Goal: Task Accomplishment & Management: Complete application form

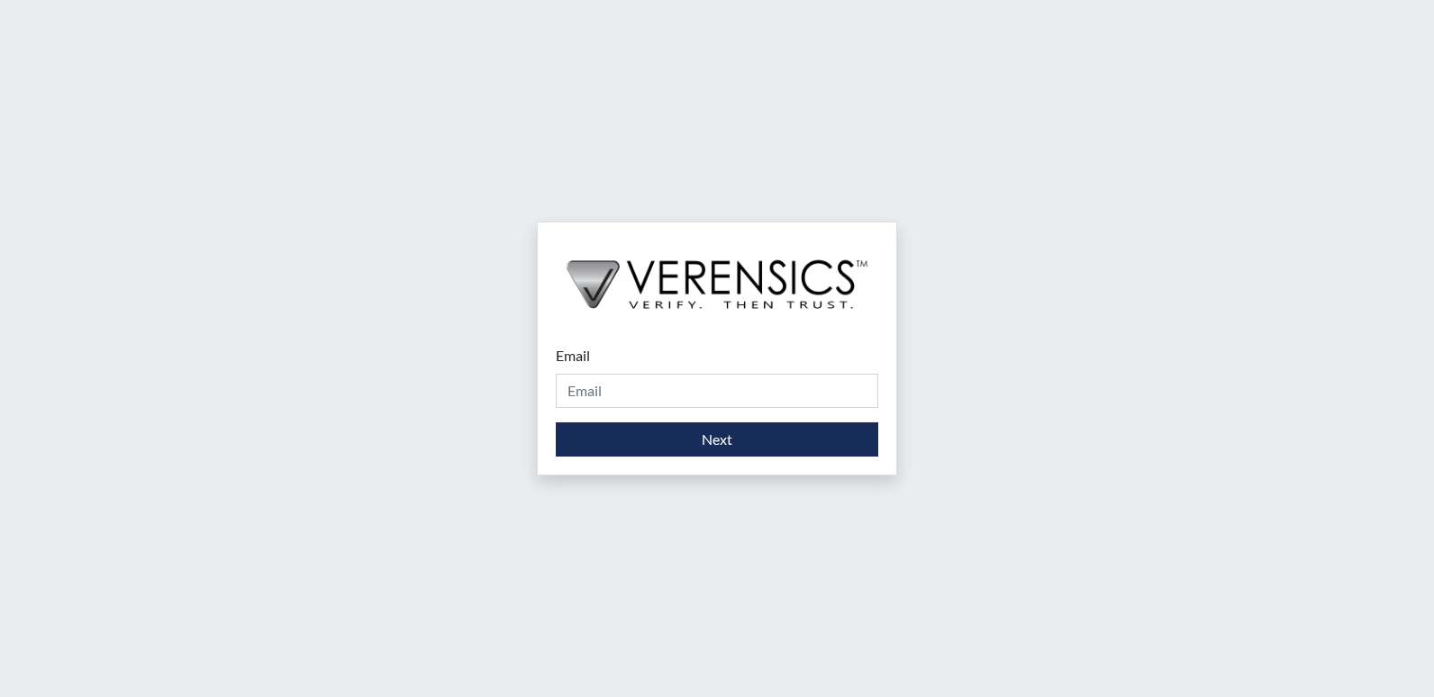
click at [927, 204] on div "Email Please provide your email address. Next" at bounding box center [717, 348] width 1434 height 697
click at [704, 386] on input "Email" at bounding box center [717, 391] width 322 height 34
type input "[DOMAIN_NAME][EMAIL_ADDRESS][DOMAIN_NAME]"
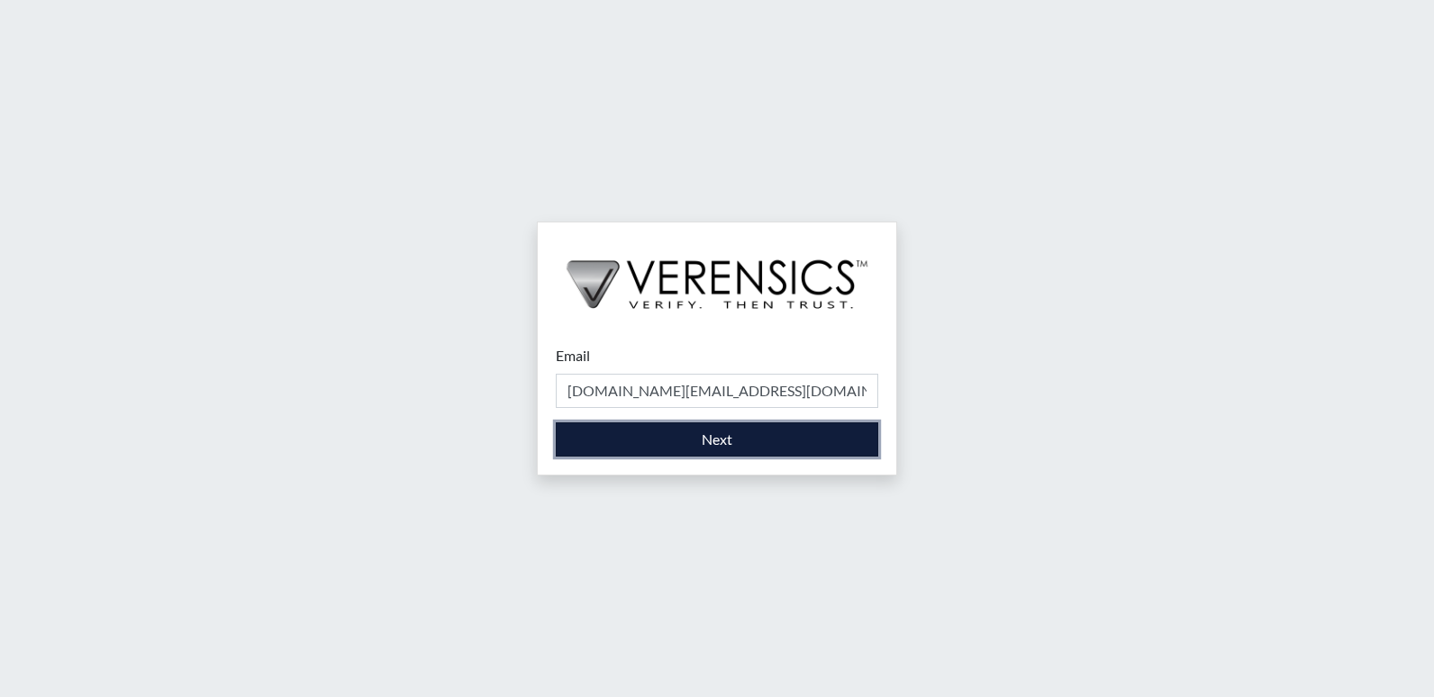
click at [693, 436] on button "Next" at bounding box center [717, 439] width 322 height 34
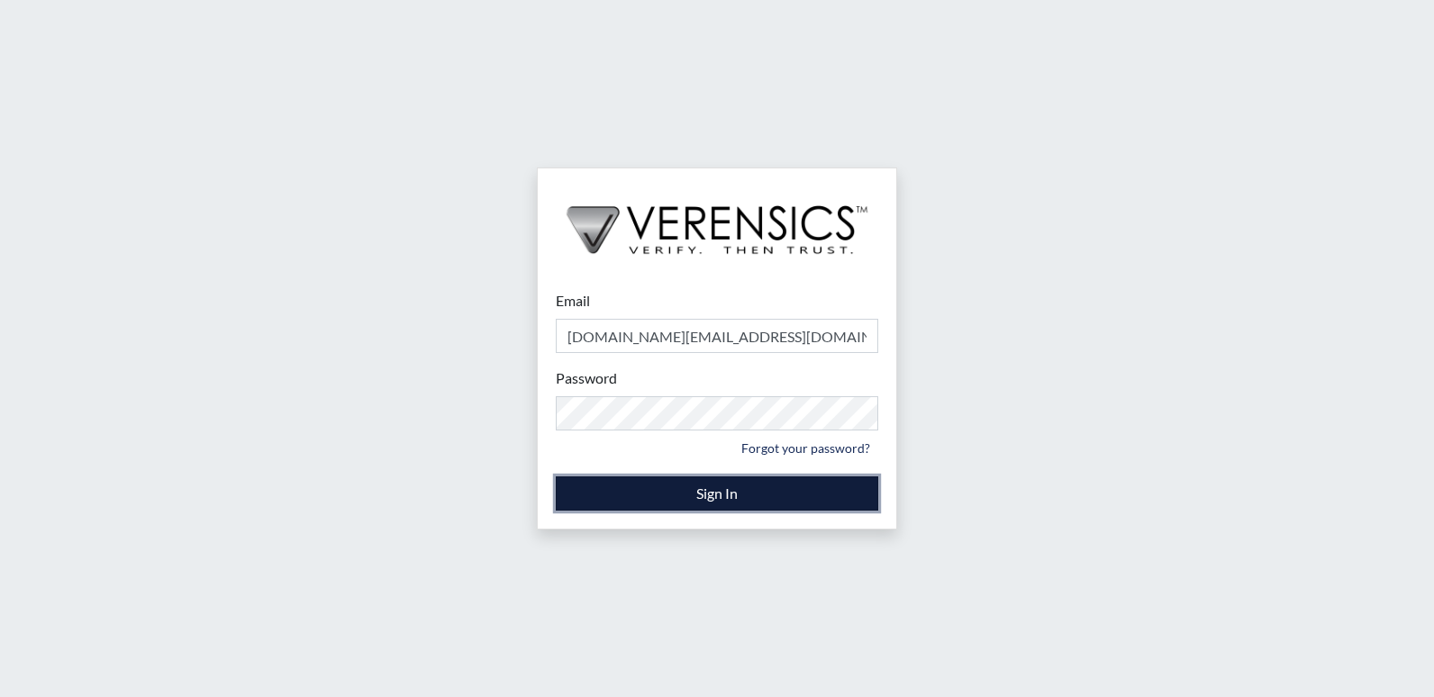
click at [677, 495] on button "Sign In" at bounding box center [717, 494] width 322 height 34
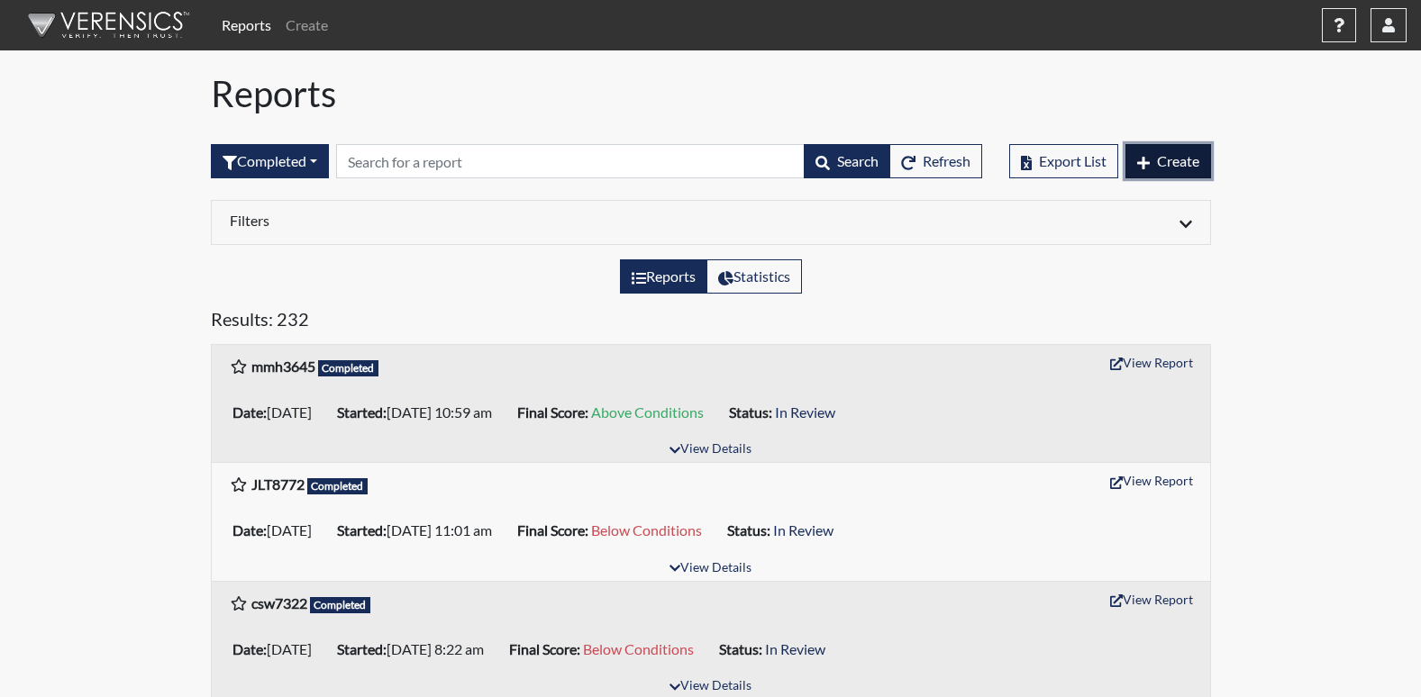
click at [1157, 163] on span "Create" at bounding box center [1178, 160] width 42 height 17
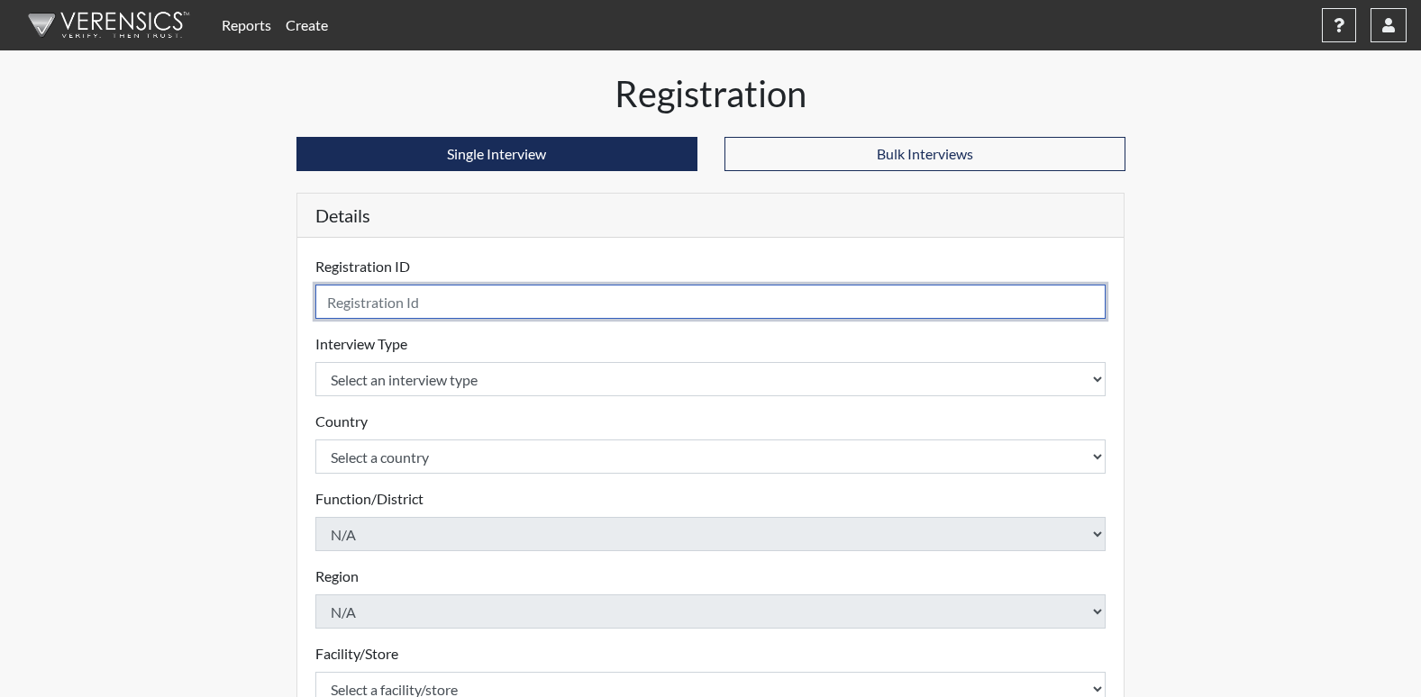
click at [440, 310] on input "text" at bounding box center [710, 302] width 791 height 34
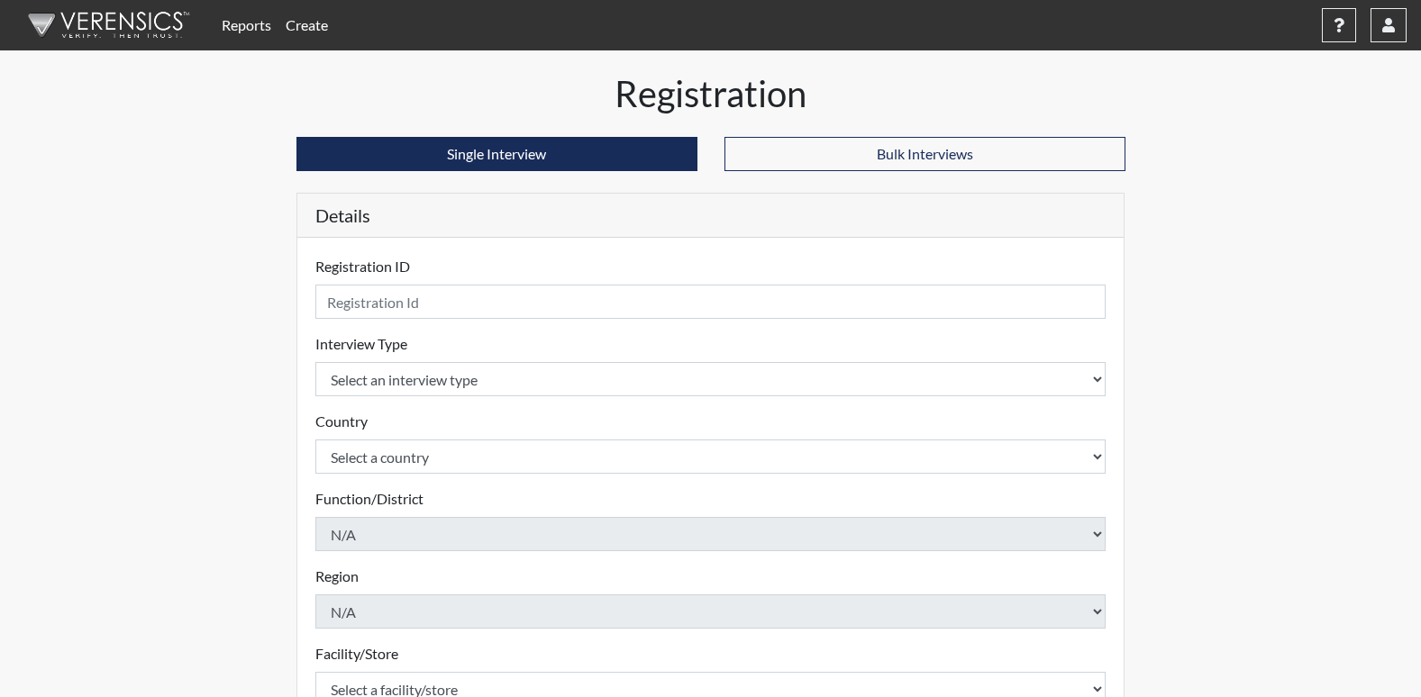
click at [395, 396] on form "Registration ID Please provide a registration ID. Interview Type Select an inte…" at bounding box center [710, 579] width 791 height 646
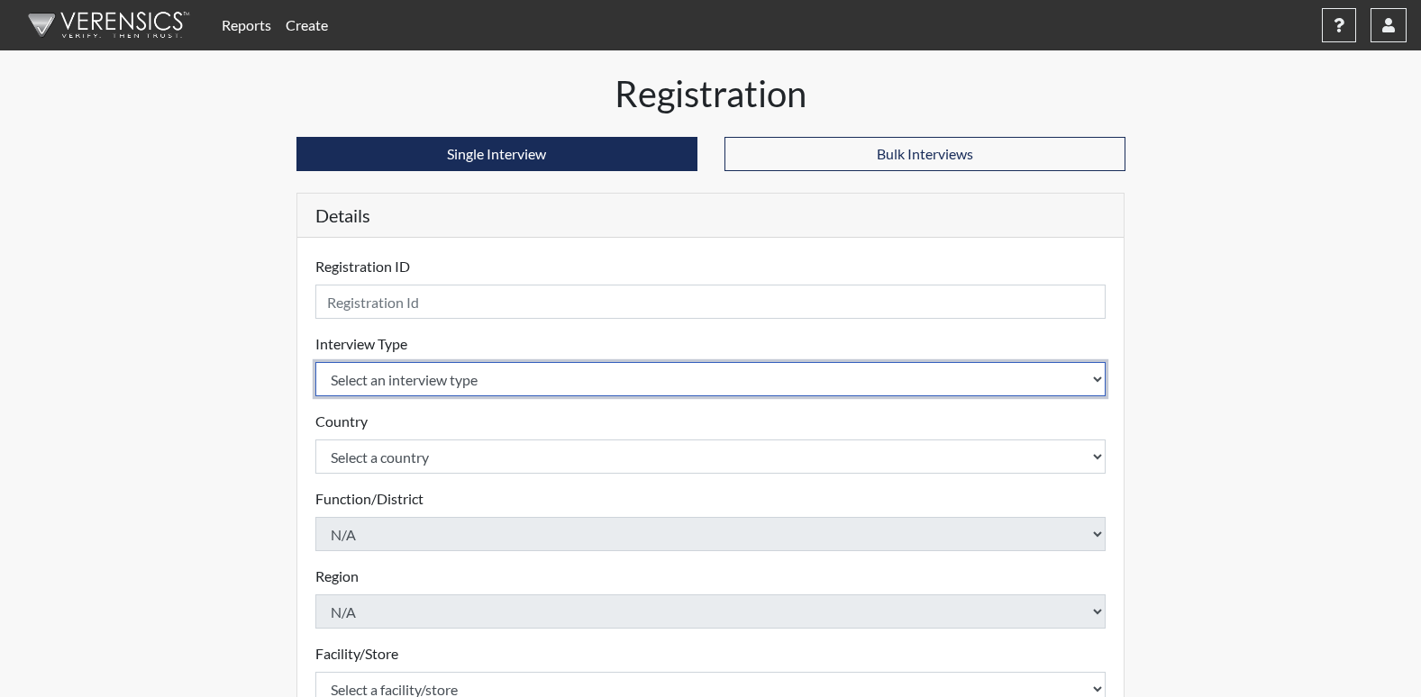
click at [395, 388] on select "Select an interview type Corrections Pre-Employment" at bounding box center [710, 379] width 791 height 34
select select "ff733e93-e1bf-11ea-9c9f-0eff0cf7eb8f"
click at [315, 362] on select "Select an interview type Corrections Pre-Employment" at bounding box center [710, 379] width 791 height 34
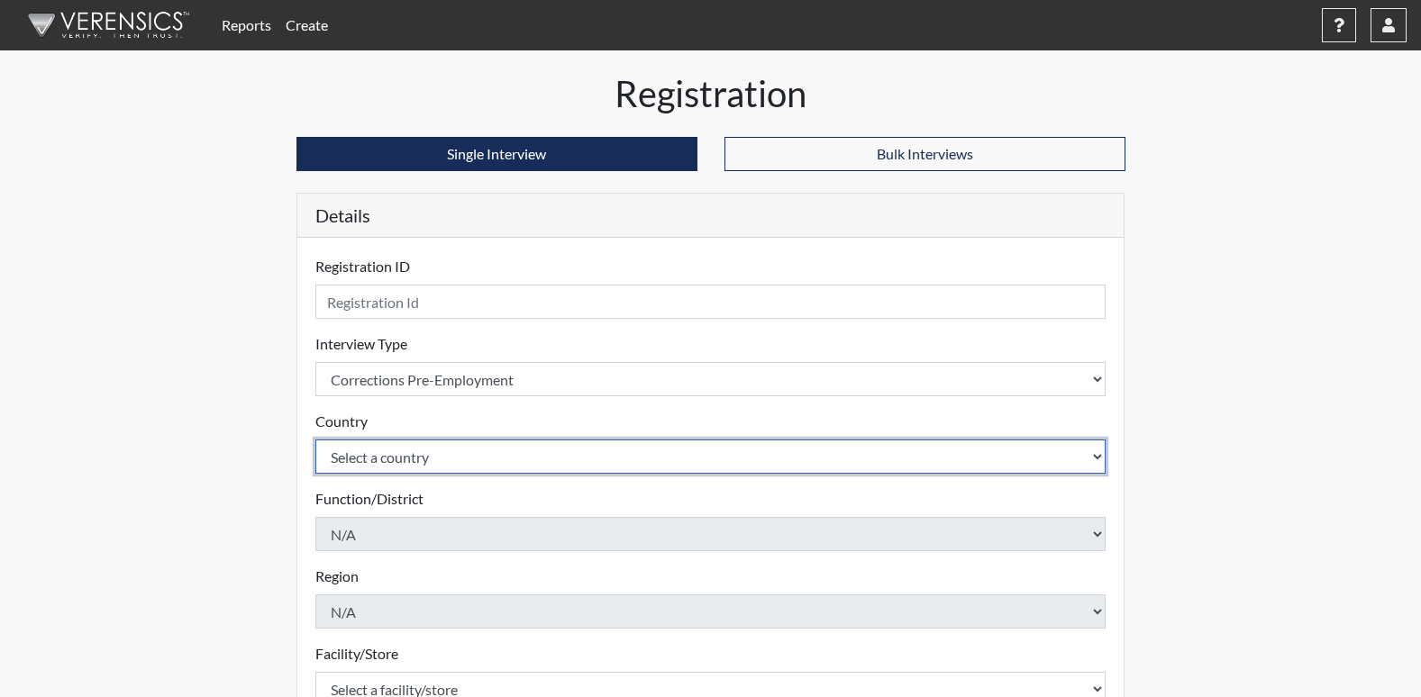
click at [394, 456] on select "Select a country [GEOGRAPHIC_DATA] [GEOGRAPHIC_DATA]" at bounding box center [710, 457] width 791 height 34
select select "united-states-of-[GEOGRAPHIC_DATA]"
click at [315, 440] on select "Select a country [GEOGRAPHIC_DATA] [GEOGRAPHIC_DATA]" at bounding box center [710, 457] width 791 height 34
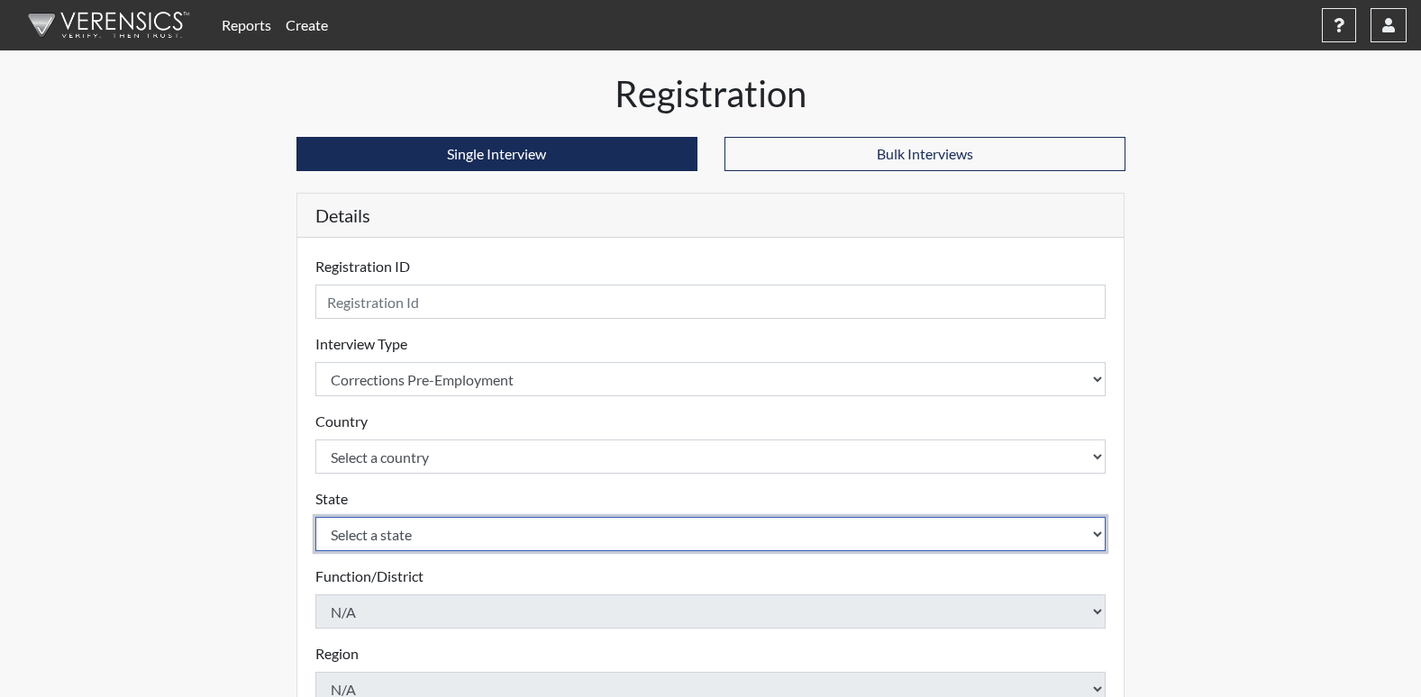
click at [335, 538] on select "Select a state [US_STATE] [US_STATE] [US_STATE] [US_STATE] [US_STATE] [US_STATE…" at bounding box center [710, 534] width 791 height 34
select select "GA"
click at [315, 517] on select "Select a state [US_STATE] [US_STATE] [US_STATE] [US_STATE] [US_STATE] [US_STATE…" at bounding box center [710, 534] width 791 height 34
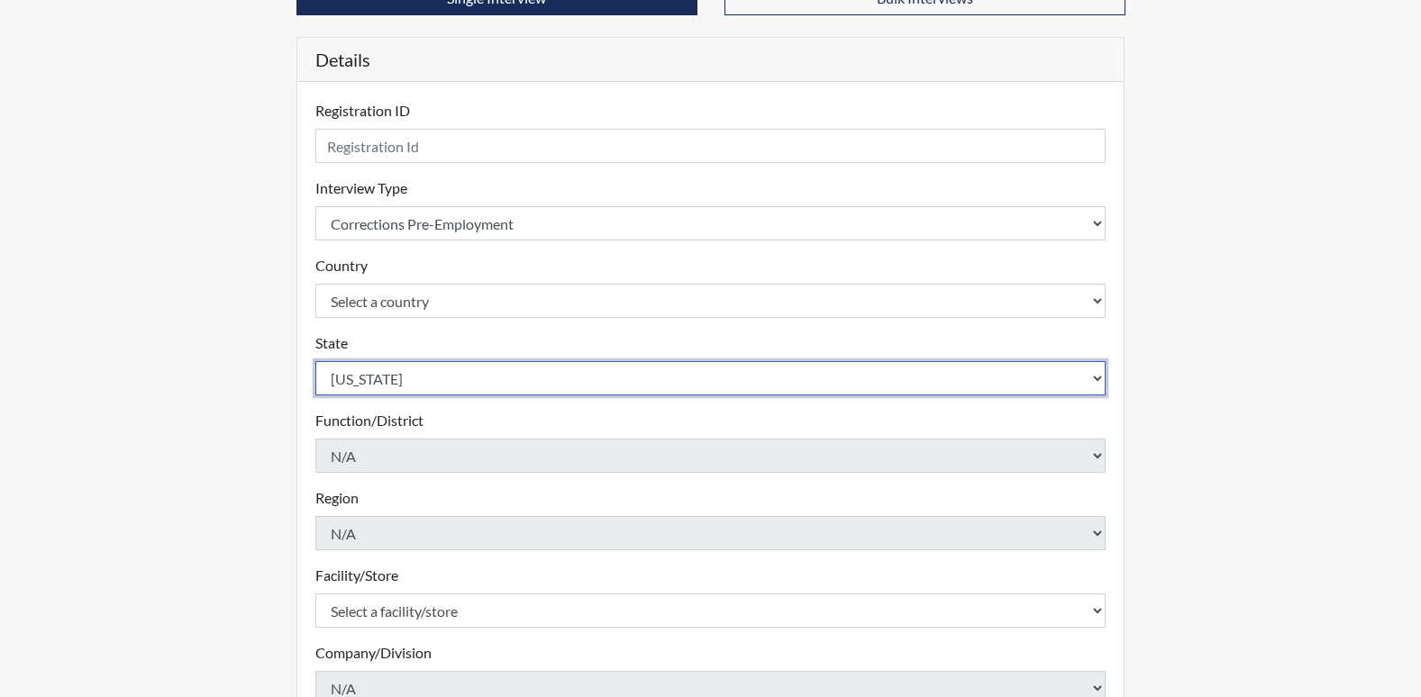
scroll to position [360, 0]
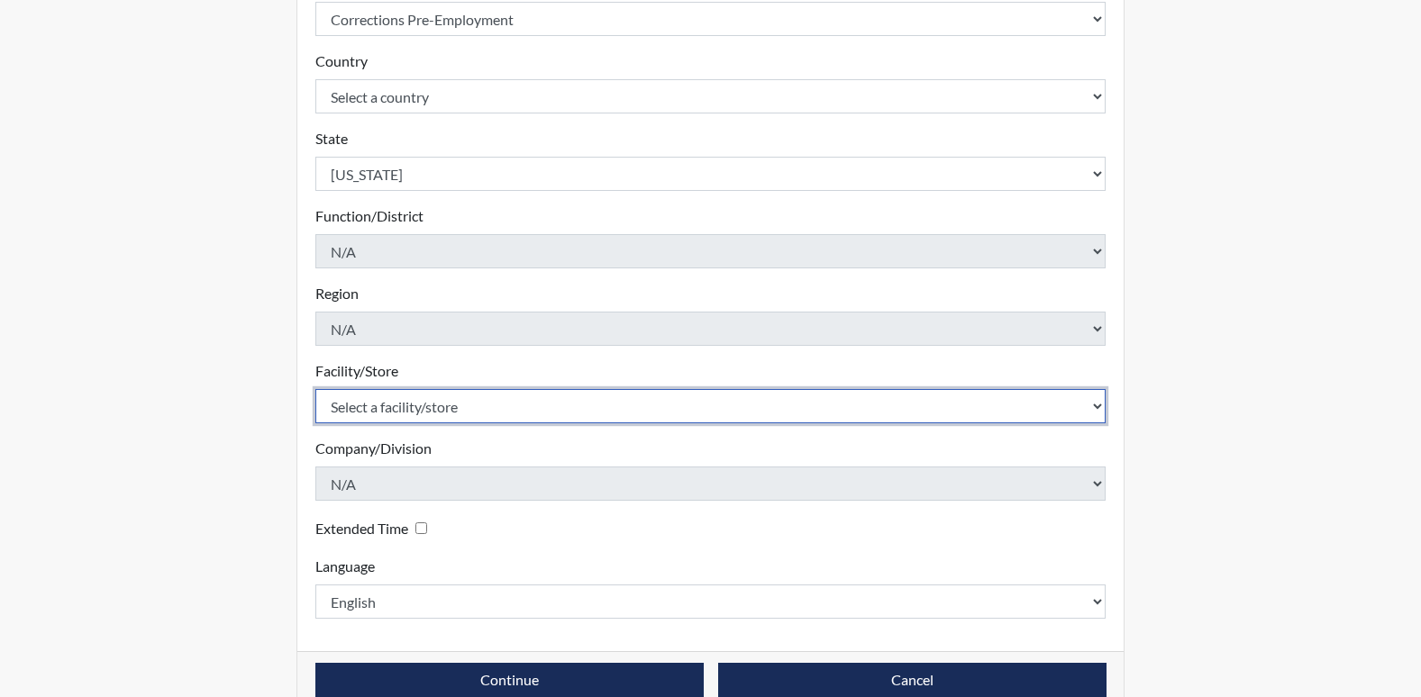
click at [402, 398] on select "Select a facility/store [PERSON_NAME] PDC Pulaski SP" at bounding box center [710, 406] width 791 height 34
select select "07d467a1-a762-4c04-a0fd-01b52b78d04c"
click at [315, 389] on select "Select a facility/store [PERSON_NAME] PDC Pulaski SP" at bounding box center [710, 406] width 791 height 34
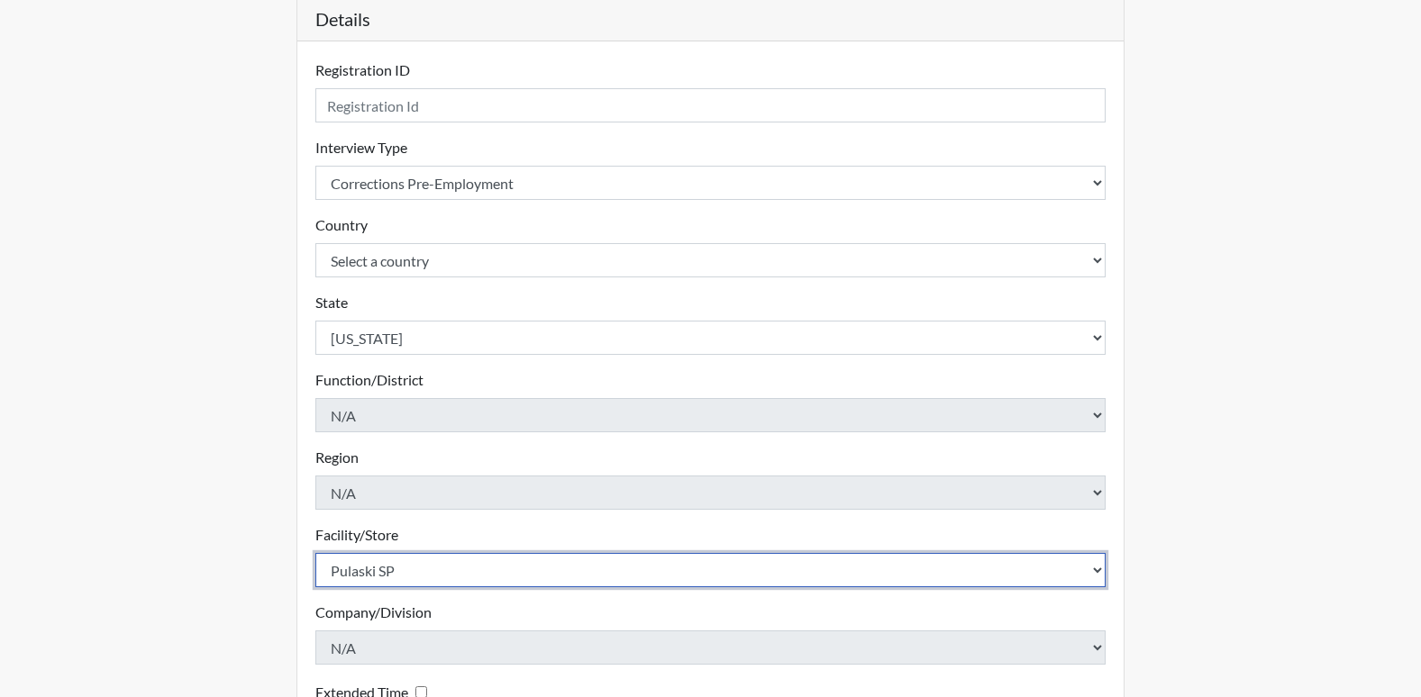
scroll to position [180, 0]
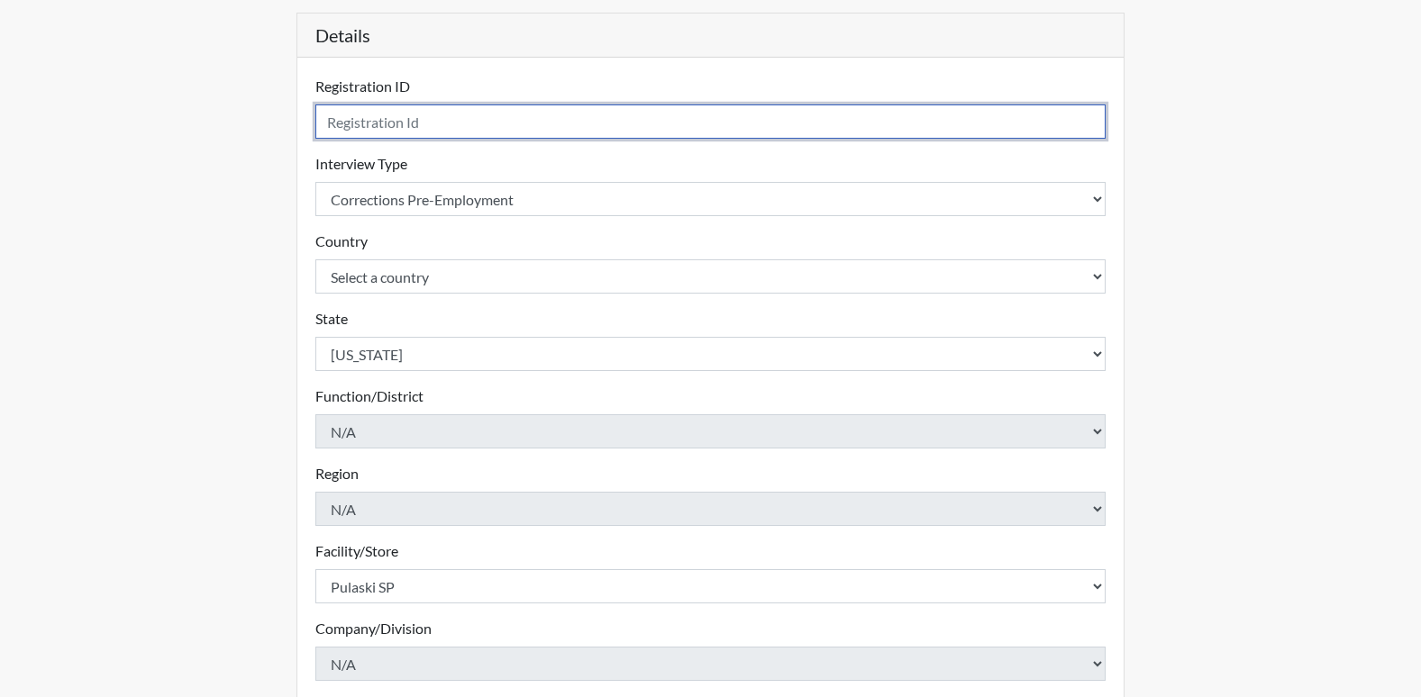
click at [428, 121] on input "text" at bounding box center [710, 121] width 791 height 34
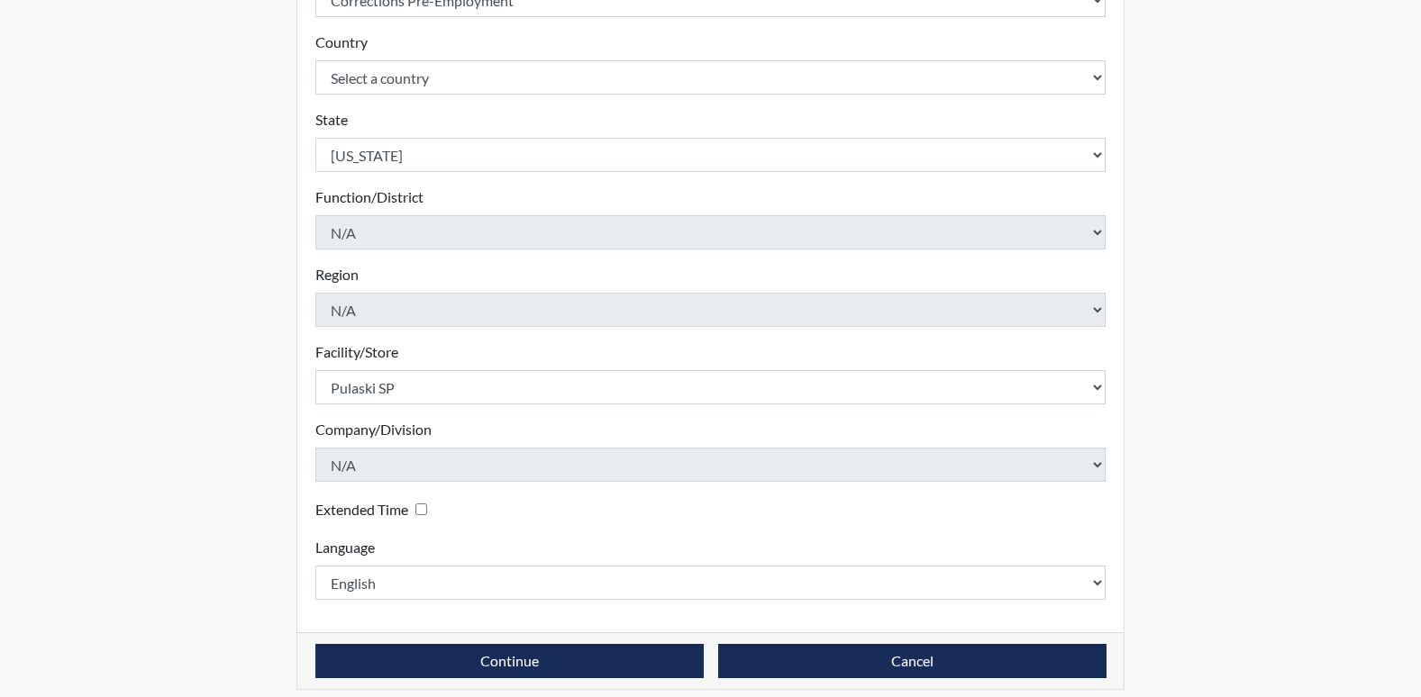
scroll to position [394, 0]
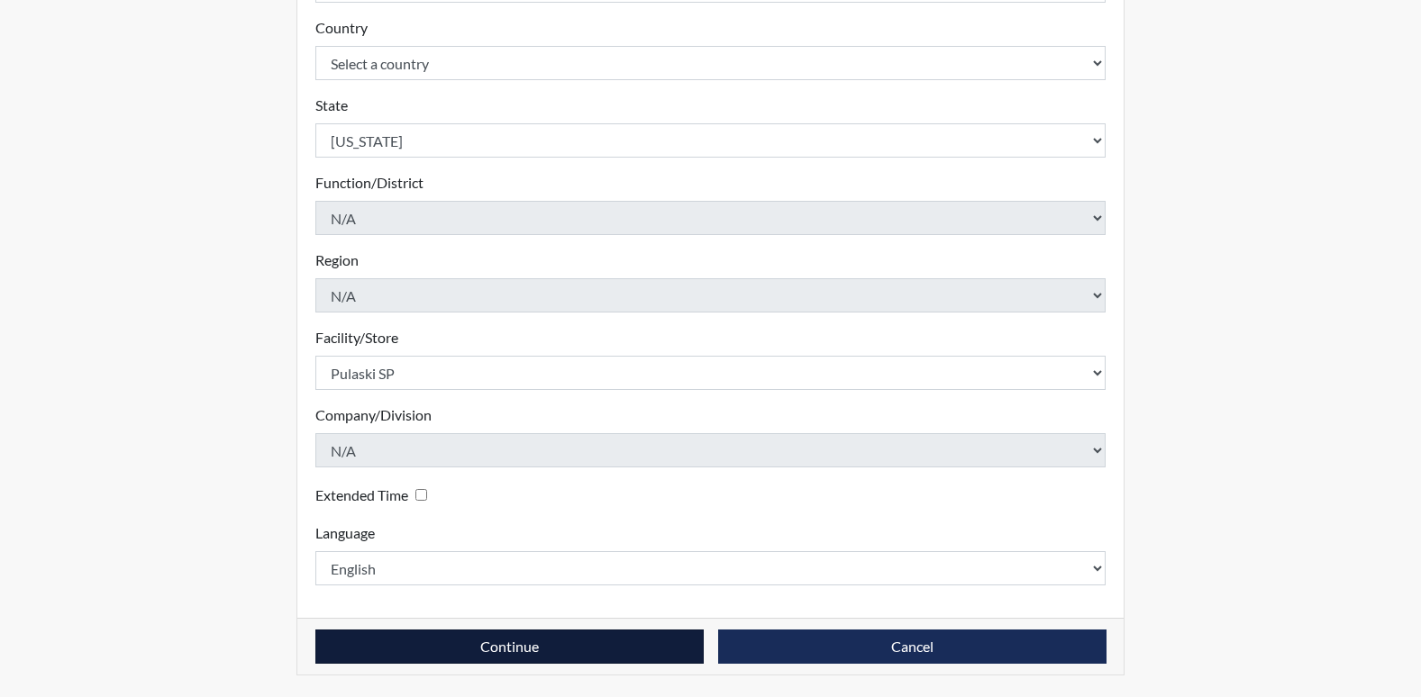
type input "LNH0236"
click at [646, 656] on button "Continue" at bounding box center [509, 647] width 388 height 34
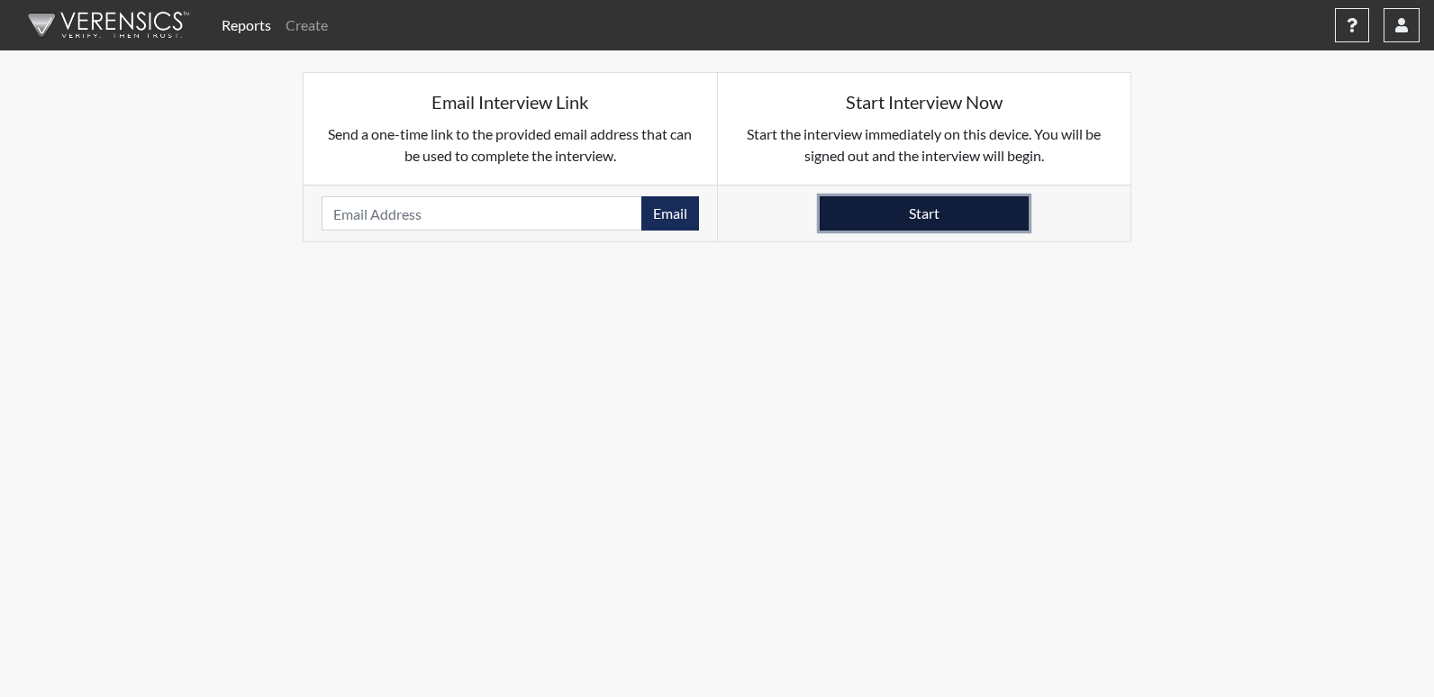
click at [926, 204] on button "Start" at bounding box center [924, 213] width 209 height 34
